Goal: Check status: Check status

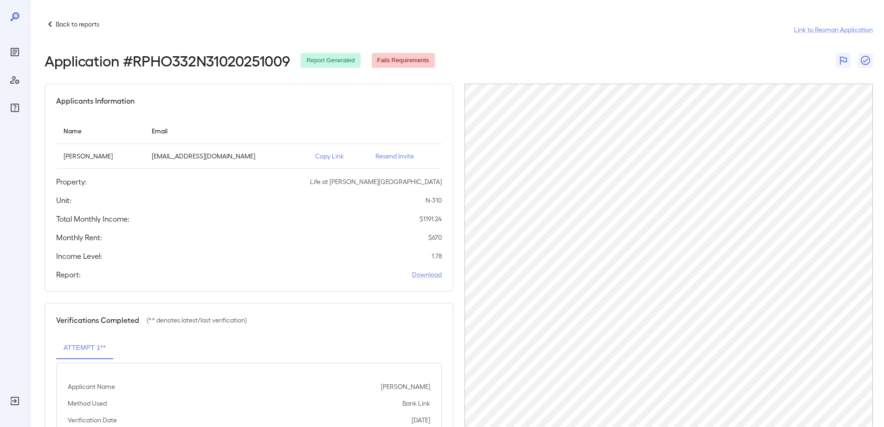
click at [69, 26] on p "Back to reports" at bounding box center [78, 23] width 44 height 9
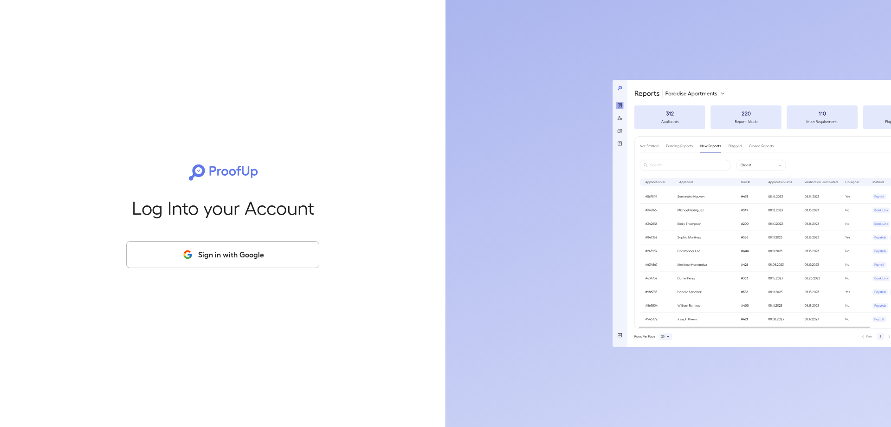
click at [222, 256] on button "Sign in with Google" at bounding box center [222, 254] width 193 height 27
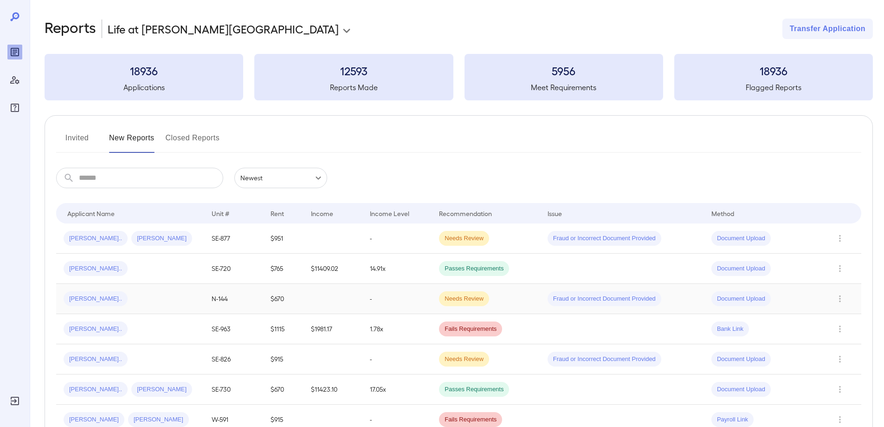
click at [87, 298] on span "[PERSON_NAME].." at bounding box center [96, 298] width 64 height 9
